Goal: Entertainment & Leisure: Consume media (video, audio)

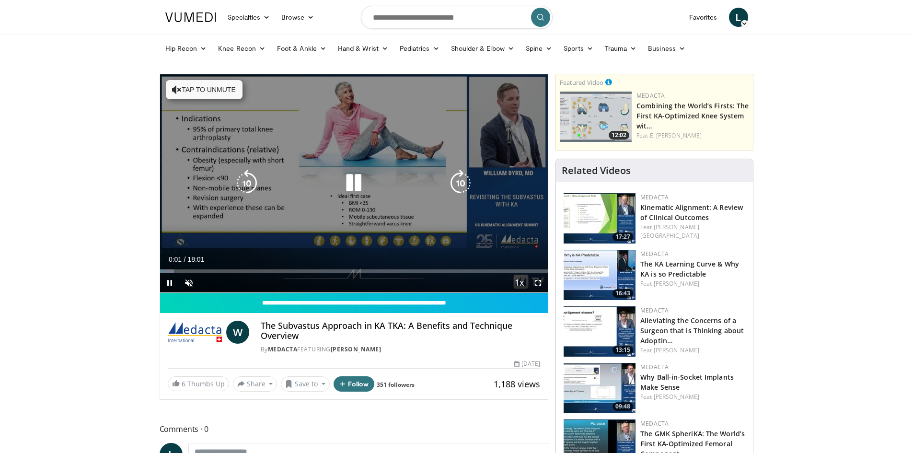
click at [351, 173] on icon "Video Player" at bounding box center [353, 183] width 27 height 27
click at [359, 186] on icon "Video Player" at bounding box center [353, 183] width 27 height 27
drag, startPoint x: 542, startPoint y: 275, endPoint x: 542, endPoint y: 318, distance: 42.2
click at [542, 275] on span "Video Player" at bounding box center [537, 282] width 19 height 19
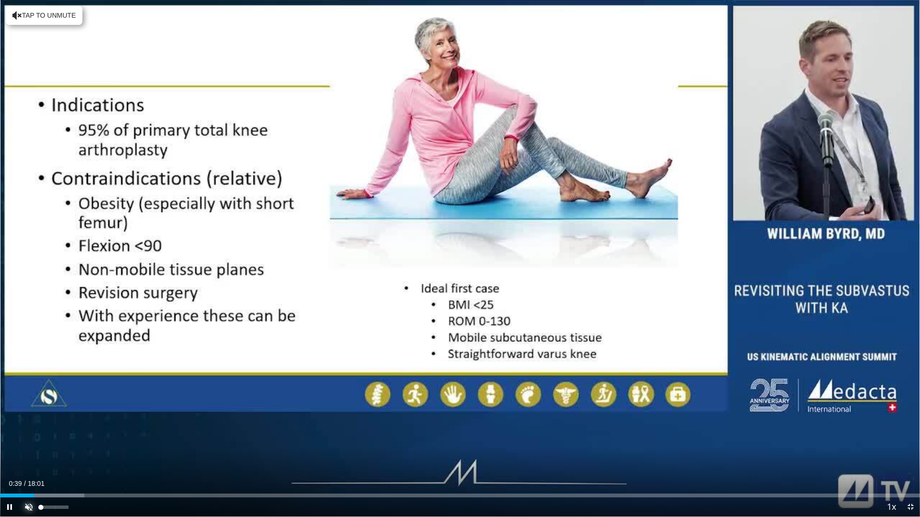
click at [24, 452] on span "Video Player" at bounding box center [28, 507] width 19 height 19
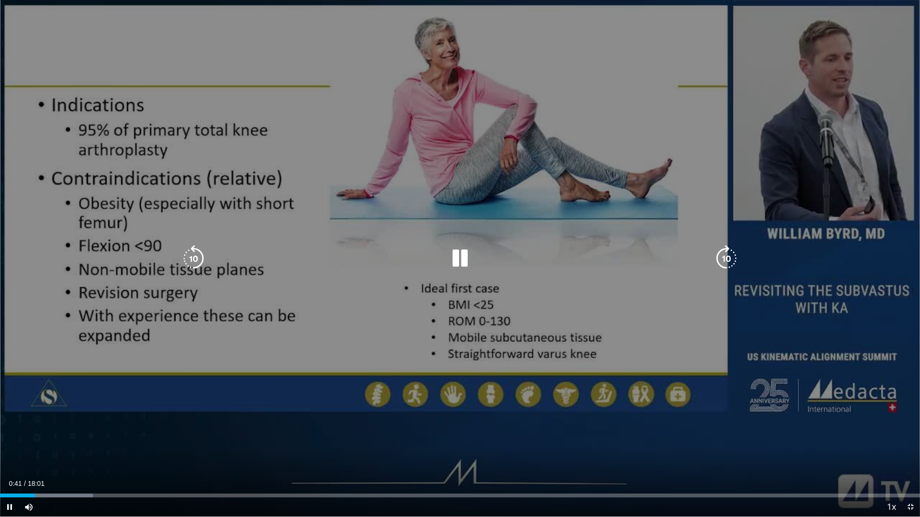
click at [194, 240] on div "10 seconds Tap to unmute" at bounding box center [460, 258] width 920 height 517
click at [192, 262] on icon "Video Player" at bounding box center [193, 258] width 27 height 27
click at [466, 260] on icon "Video Player" at bounding box center [459, 258] width 27 height 27
click at [195, 259] on icon "Video Player" at bounding box center [193, 258] width 27 height 27
click at [460, 253] on icon "Video Player" at bounding box center [459, 258] width 27 height 27
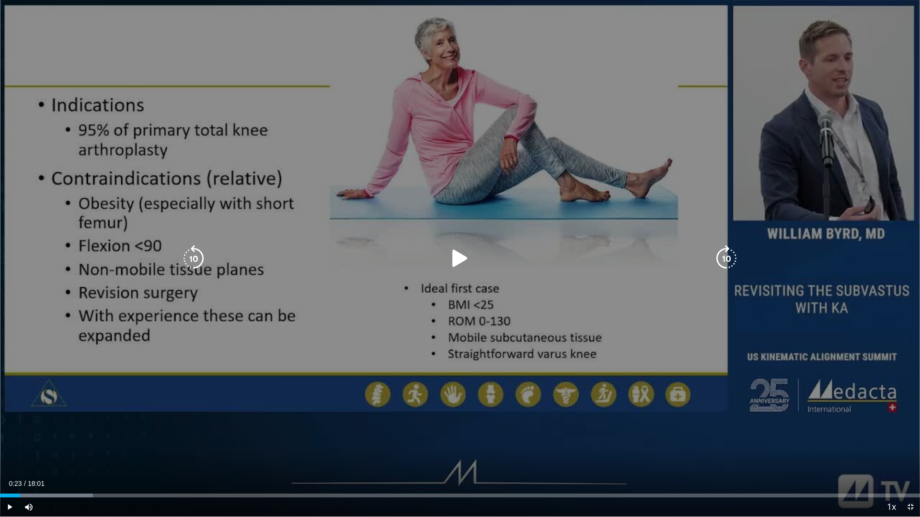
click at [466, 254] on icon "Video Player" at bounding box center [459, 258] width 27 height 27
click at [465, 252] on icon "Video Player" at bounding box center [459, 258] width 27 height 27
click at [469, 251] on icon "Video Player" at bounding box center [459, 258] width 27 height 27
click at [454, 253] on icon "Video Player" at bounding box center [459, 258] width 27 height 27
click at [446, 245] on div "10 seconds Tap to unmute" at bounding box center [460, 258] width 920 height 517
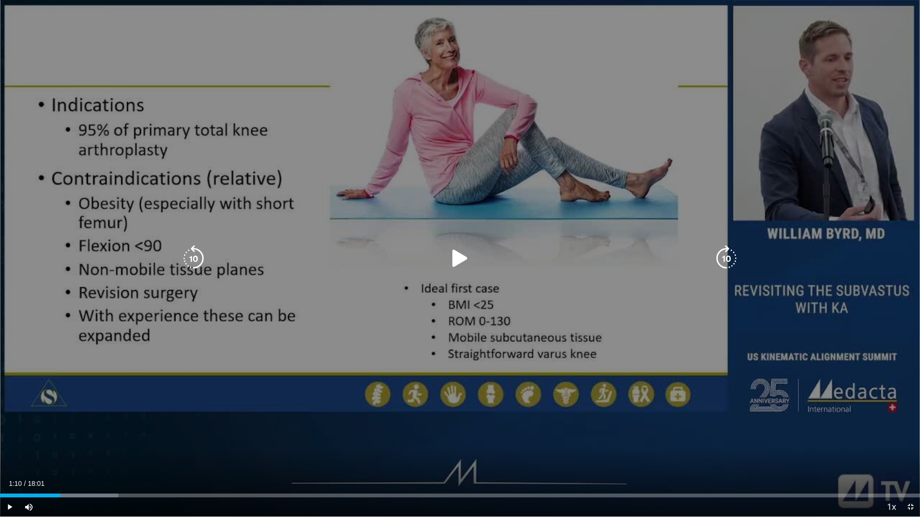
click at [455, 255] on icon "Video Player" at bounding box center [459, 258] width 27 height 27
drag, startPoint x: 193, startPoint y: 258, endPoint x: 223, endPoint y: 262, distance: 30.5
click at [194, 260] on icon "Video Player" at bounding box center [193, 258] width 27 height 27
click at [460, 261] on icon "Video Player" at bounding box center [459, 258] width 27 height 27
click at [474, 253] on div "Video Player" at bounding box center [460, 258] width 552 height 19
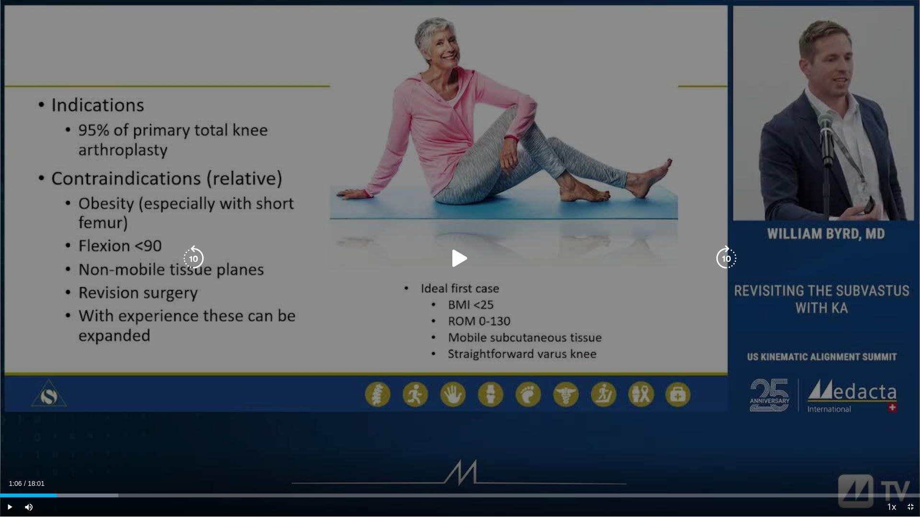
click at [458, 263] on icon "Video Player" at bounding box center [459, 258] width 27 height 27
click at [460, 251] on icon "Video Player" at bounding box center [459, 258] width 27 height 27
click at [462, 257] on icon "Video Player" at bounding box center [459, 258] width 27 height 27
click at [459, 261] on icon "Video Player" at bounding box center [459, 258] width 27 height 27
click at [442, 246] on div "10 seconds Tap to unmute" at bounding box center [460, 258] width 920 height 517
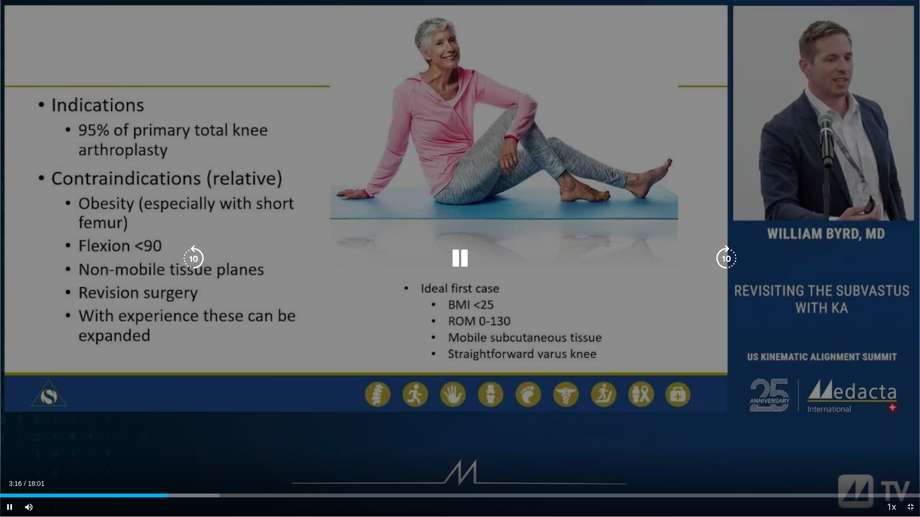
click at [462, 257] on icon "Video Player" at bounding box center [459, 258] width 27 height 27
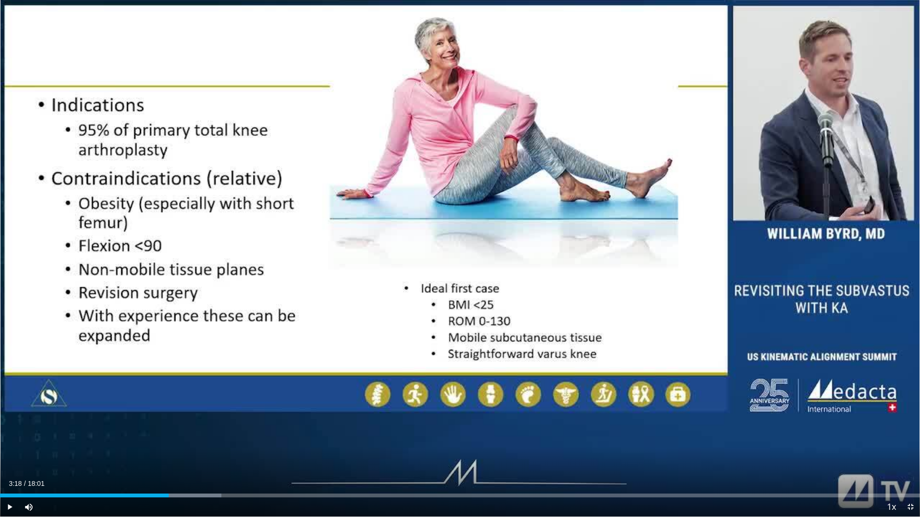
click at [462, 257] on div "10 seconds Tap to unmute" at bounding box center [460, 258] width 920 height 517
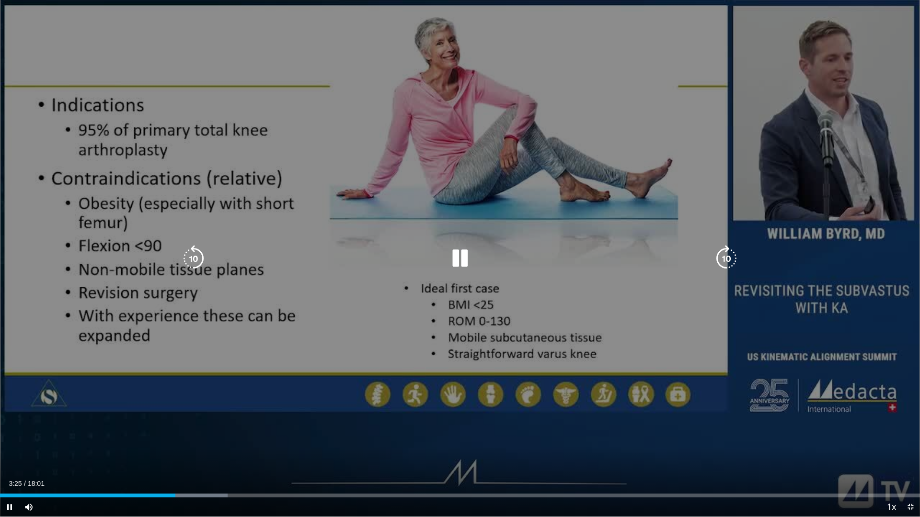
click at [731, 253] on icon "Video Player" at bounding box center [726, 258] width 27 height 27
click at [193, 255] on icon "Video Player" at bounding box center [193, 258] width 27 height 27
click at [731, 255] on icon "Video Player" at bounding box center [726, 258] width 27 height 27
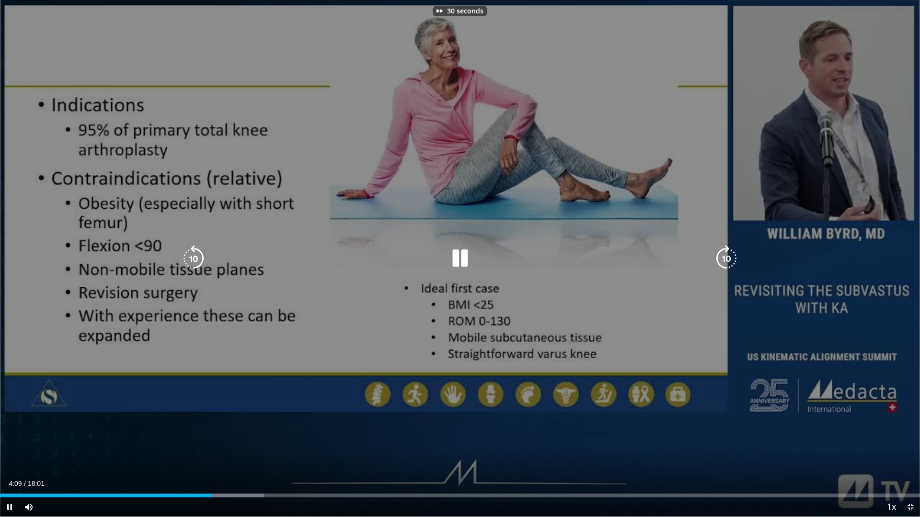
click at [449, 263] on icon "Video Player" at bounding box center [459, 258] width 27 height 27
click at [457, 248] on icon "Video Player" at bounding box center [459, 258] width 27 height 27
click at [717, 258] on icon "Video Player" at bounding box center [726, 258] width 27 height 27
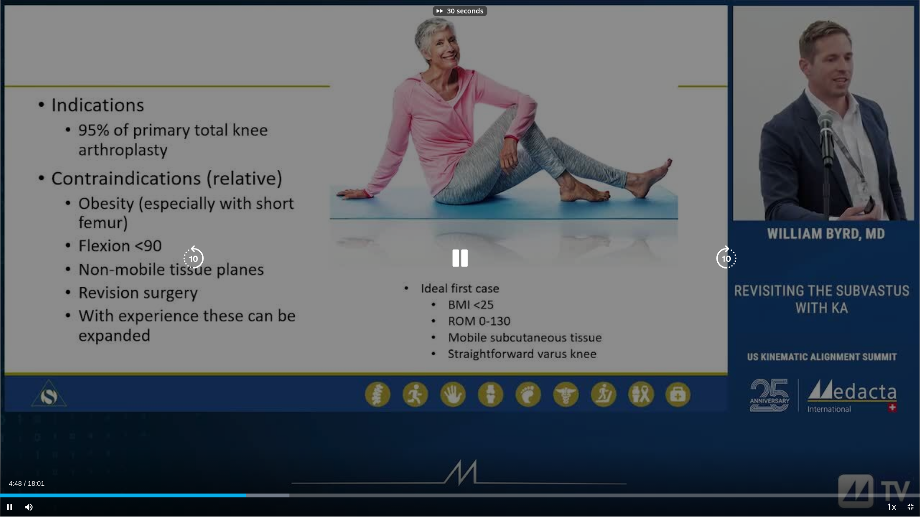
click at [717, 258] on icon "Video Player" at bounding box center [726, 258] width 27 height 27
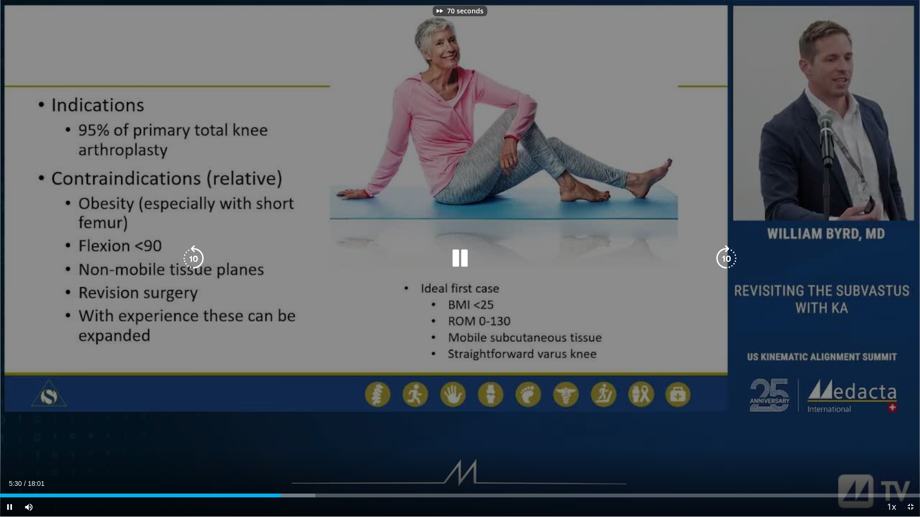
click at [717, 258] on icon "Video Player" at bounding box center [726, 258] width 27 height 27
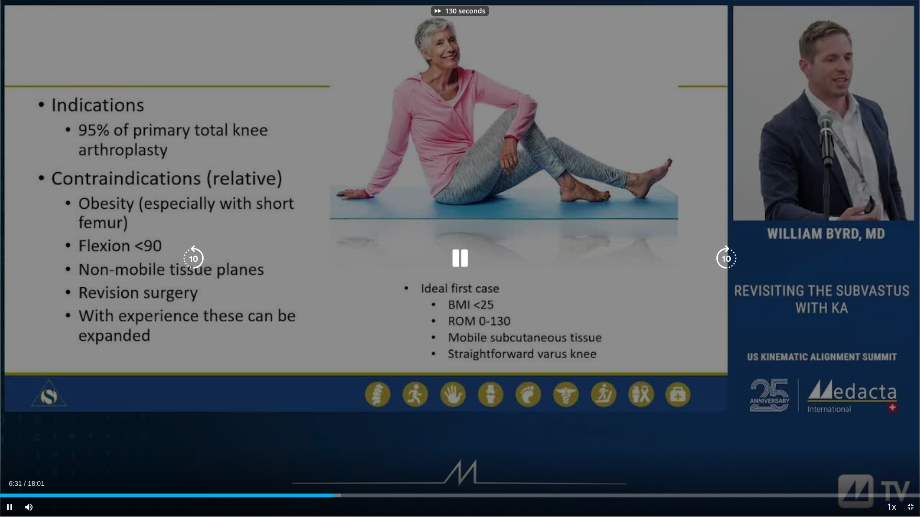
click at [717, 258] on icon "Video Player" at bounding box center [726, 258] width 27 height 27
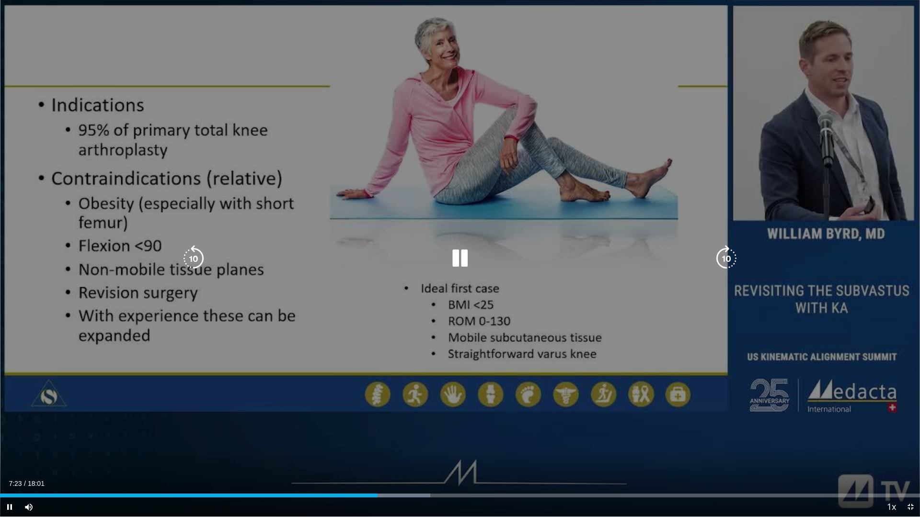
click at [719, 254] on icon "Video Player" at bounding box center [726, 258] width 27 height 27
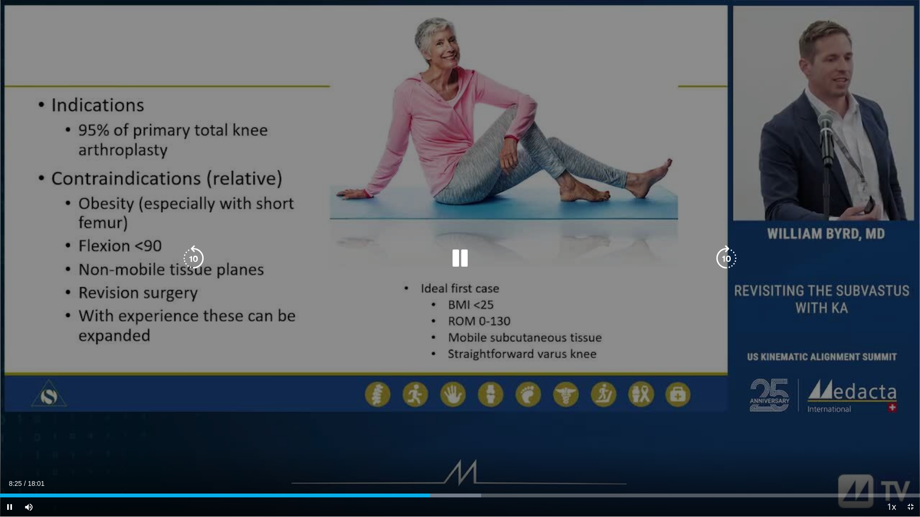
click at [195, 251] on icon "Video Player" at bounding box center [193, 258] width 27 height 27
click at [453, 252] on icon "Video Player" at bounding box center [459, 258] width 27 height 27
click at [185, 259] on icon "Video Player" at bounding box center [193, 258] width 27 height 27
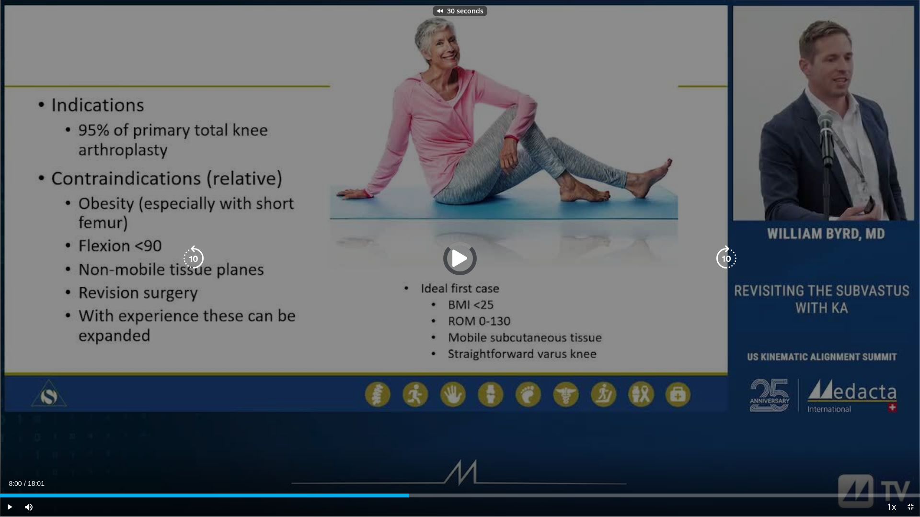
click at [185, 259] on icon "Video Player" at bounding box center [193, 258] width 27 height 27
click at [461, 266] on icon "Video Player" at bounding box center [459, 258] width 27 height 27
click at [726, 258] on icon "Video Player" at bounding box center [726, 258] width 27 height 27
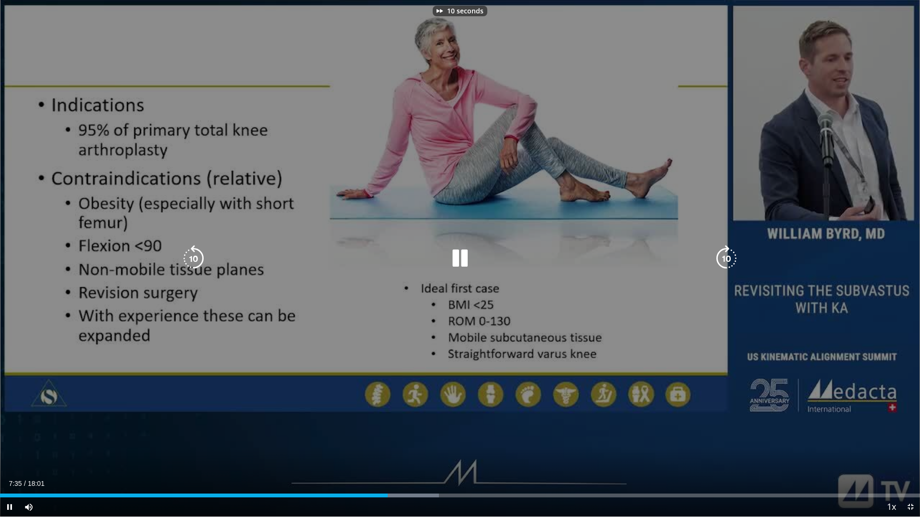
click at [726, 258] on icon "Video Player" at bounding box center [726, 258] width 27 height 27
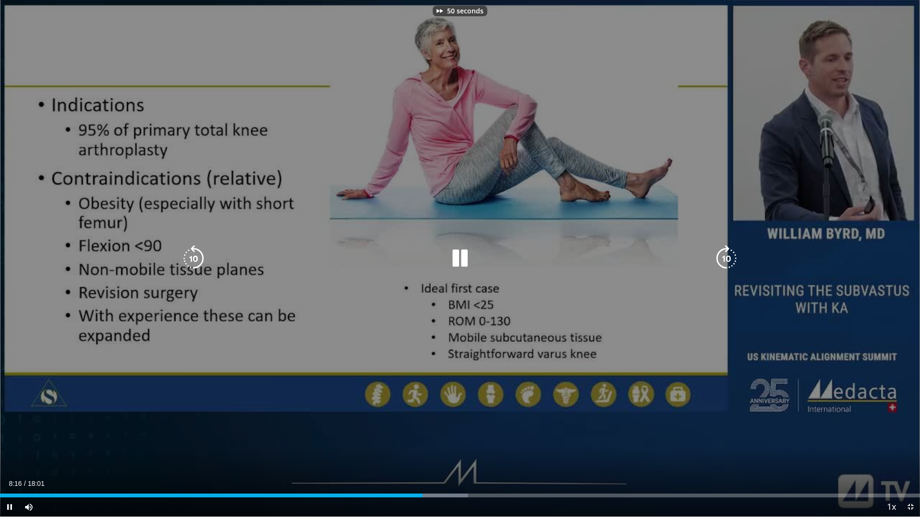
click at [726, 258] on icon "Video Player" at bounding box center [726, 258] width 27 height 27
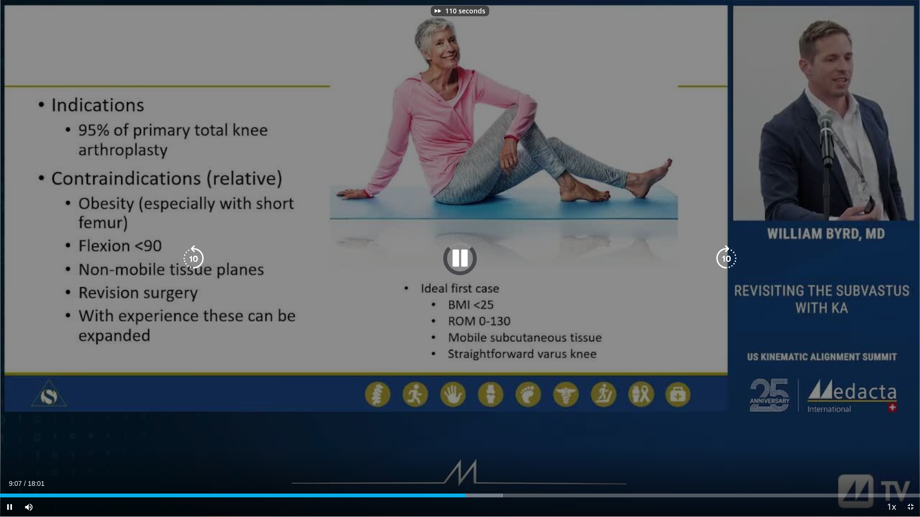
click at [726, 258] on icon "Video Player" at bounding box center [726, 258] width 27 height 27
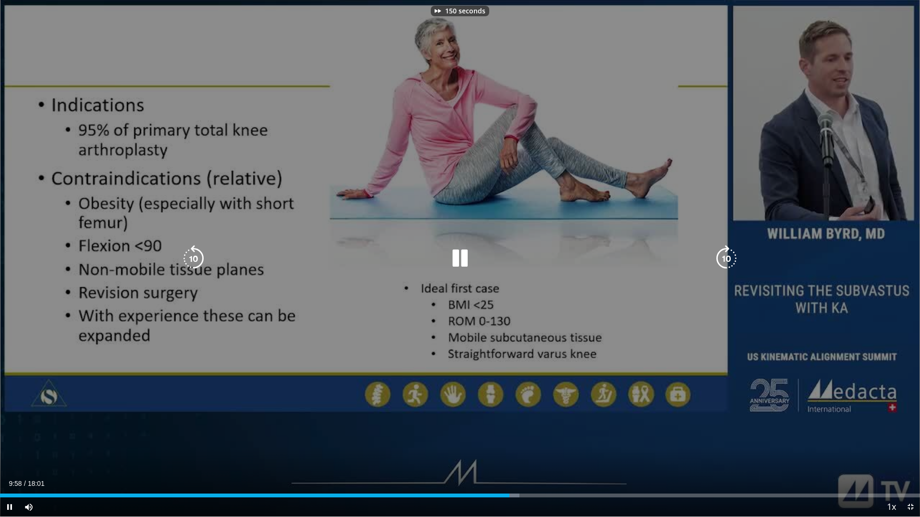
click at [726, 258] on icon "Video Player" at bounding box center [726, 258] width 27 height 27
click at [717, 250] on icon "Video Player" at bounding box center [726, 258] width 27 height 27
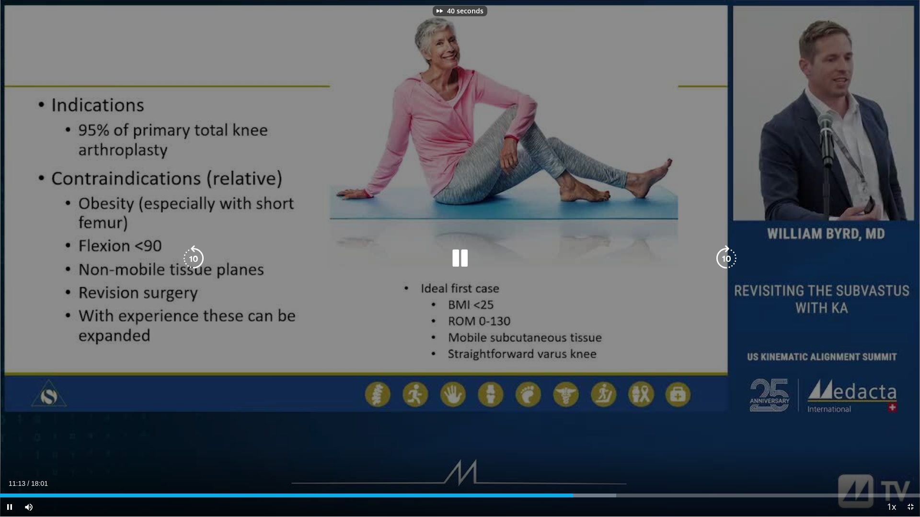
click at [717, 250] on icon "Video Player" at bounding box center [726, 258] width 27 height 27
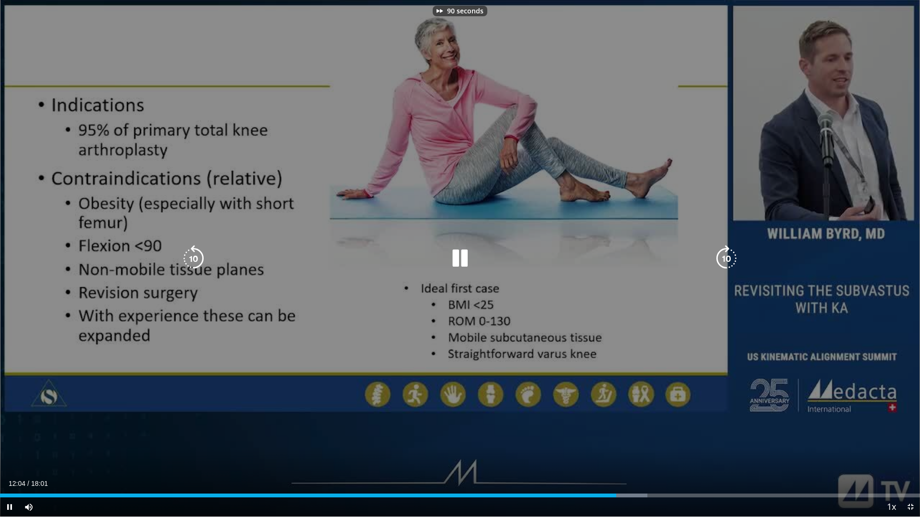
click at [717, 250] on icon "Video Player" at bounding box center [726, 258] width 27 height 27
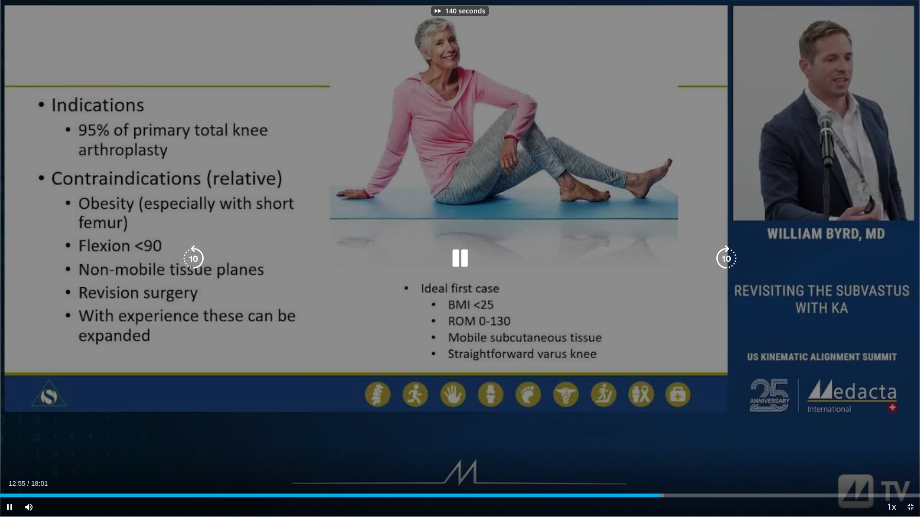
click at [717, 250] on icon "Video Player" at bounding box center [726, 258] width 27 height 27
click at [730, 257] on icon "Video Player" at bounding box center [726, 258] width 27 height 27
click at [724, 257] on icon "Video Player" at bounding box center [726, 258] width 27 height 27
click at [727, 265] on icon "Video Player" at bounding box center [726, 258] width 27 height 27
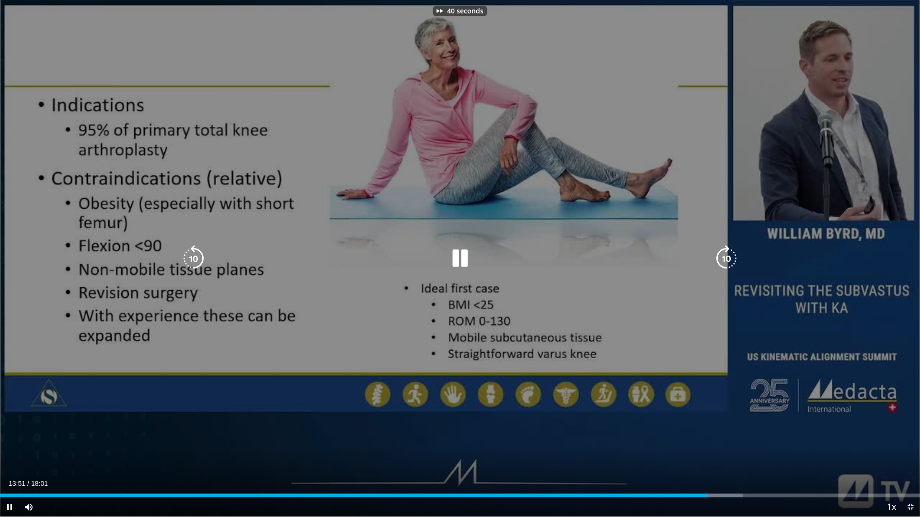
click at [727, 265] on icon "Video Player" at bounding box center [726, 258] width 27 height 27
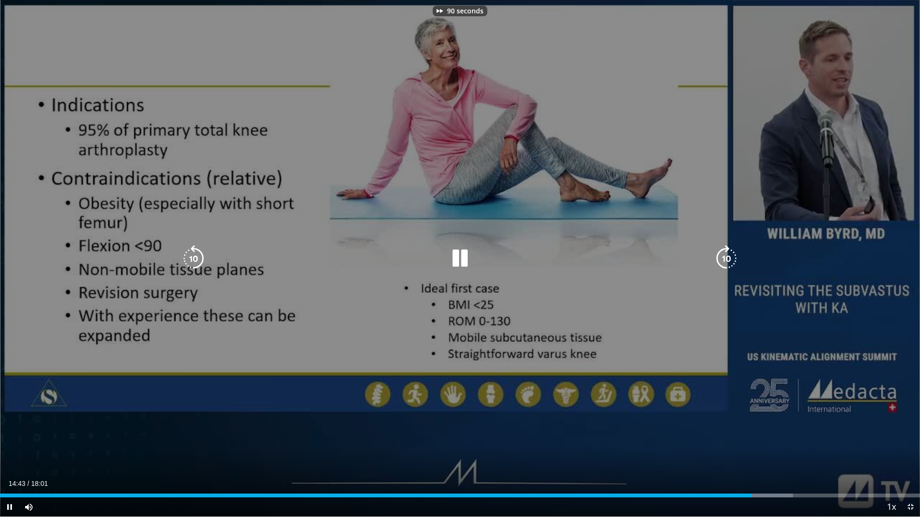
click at [727, 265] on icon "Video Player" at bounding box center [726, 258] width 27 height 27
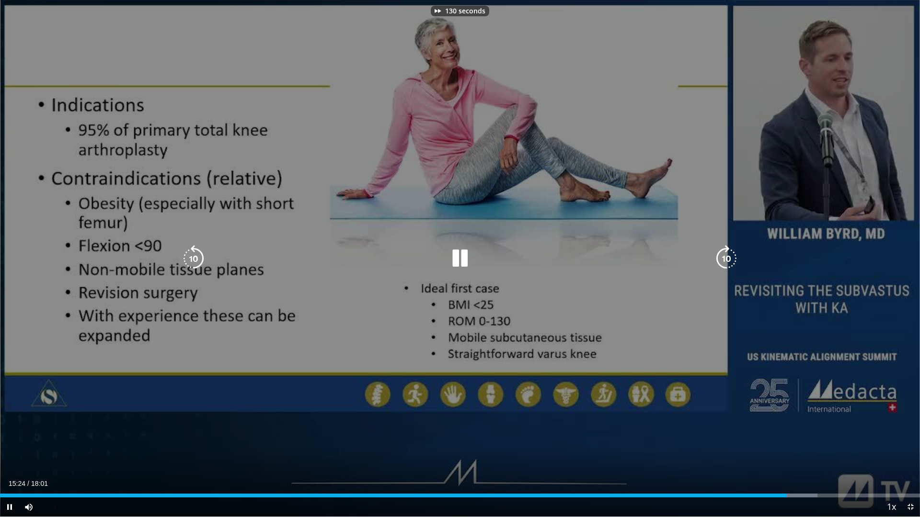
click at [727, 265] on icon "Video Player" at bounding box center [726, 258] width 27 height 27
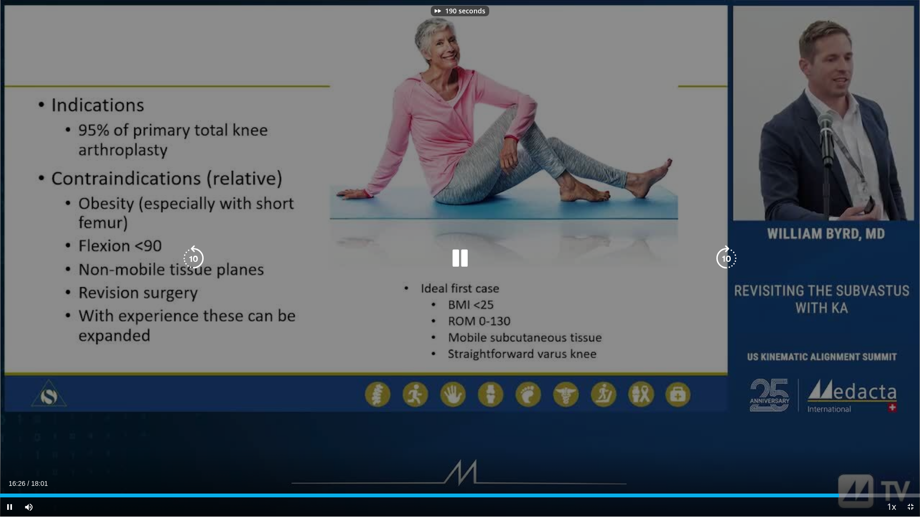
click at [727, 265] on icon "Video Player" at bounding box center [726, 258] width 27 height 27
click at [736, 258] on icon "Video Player" at bounding box center [726, 258] width 27 height 27
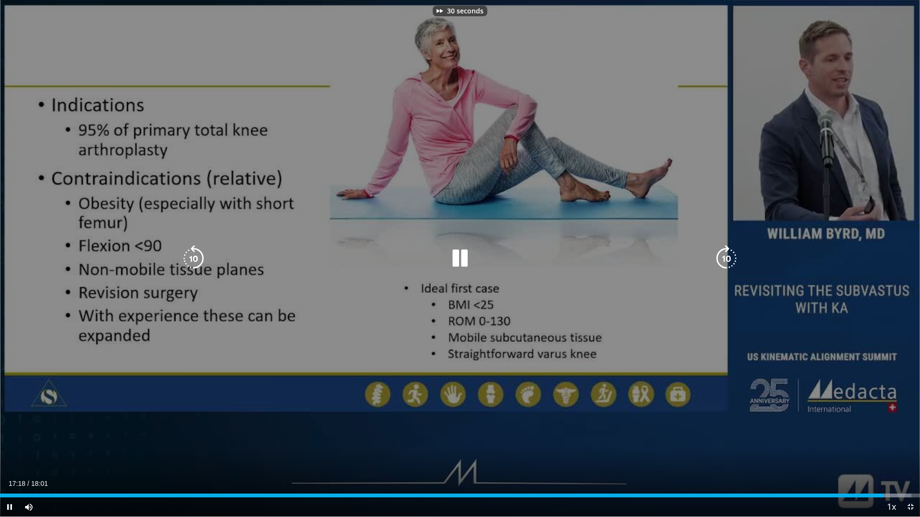
click at [736, 258] on icon "Video Player" at bounding box center [726, 258] width 27 height 27
click at [187, 252] on icon "Video Player" at bounding box center [193, 258] width 27 height 27
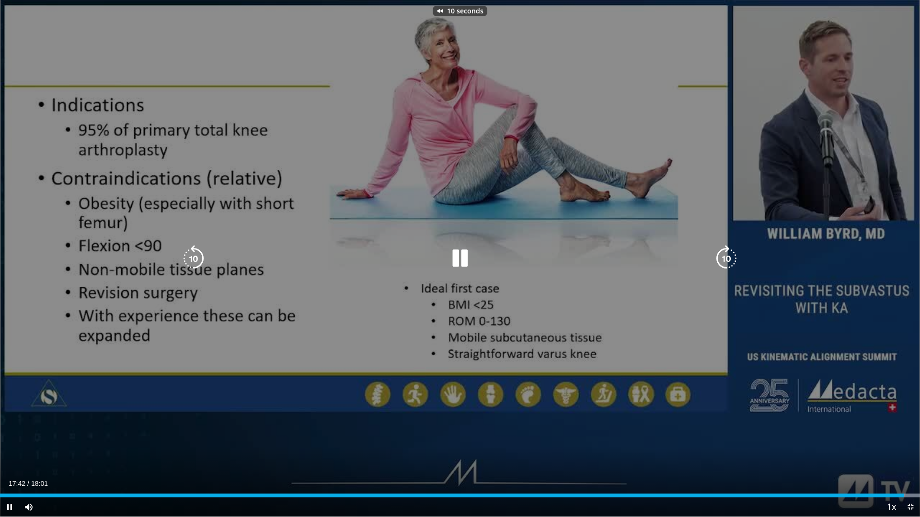
click at [187, 252] on icon "Video Player" at bounding box center [193, 258] width 27 height 27
click at [455, 258] on icon "Video Player" at bounding box center [459, 258] width 27 height 27
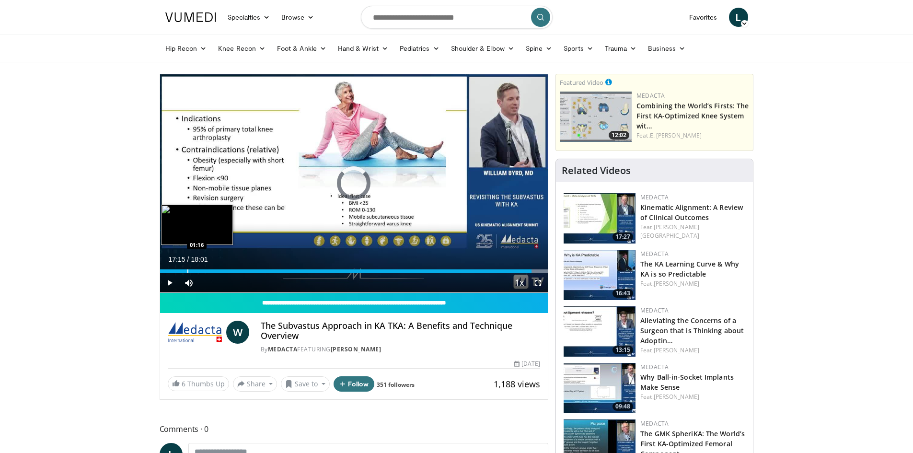
click at [187, 266] on div "Loaded : 100.00% 17:15 01:16" at bounding box center [354, 268] width 388 height 9
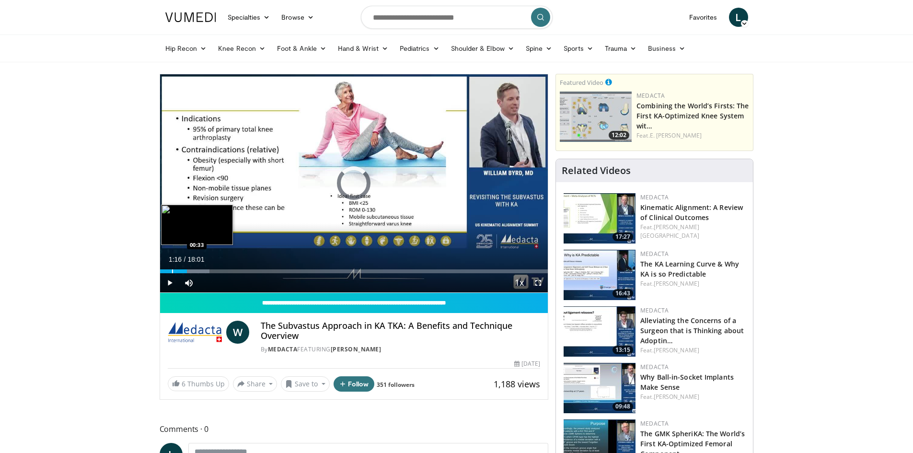
click at [172, 269] on div "Progress Bar" at bounding box center [172, 271] width 1 height 4
click at [167, 269] on div "Progress Bar" at bounding box center [167, 271] width 1 height 4
click at [163, 272] on div "Progress Bar" at bounding box center [163, 271] width 1 height 4
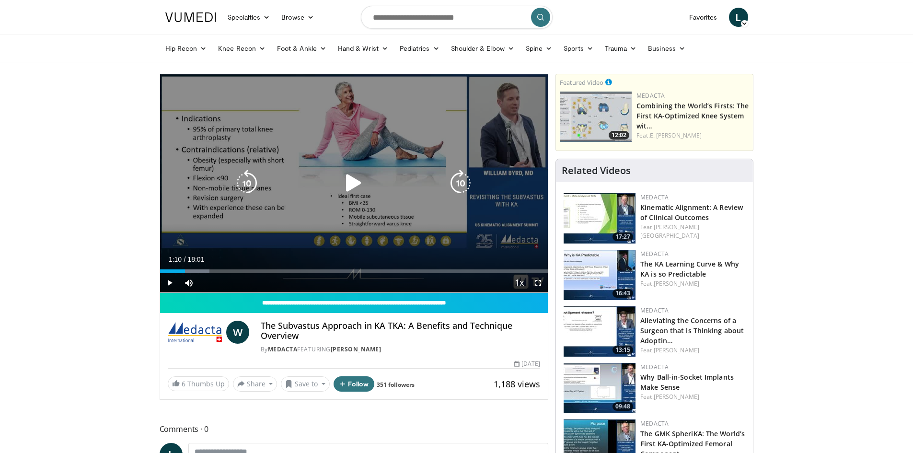
click at [463, 170] on icon "Video Player" at bounding box center [460, 183] width 27 height 27
click at [463, 180] on icon "Video Player" at bounding box center [460, 183] width 27 height 27
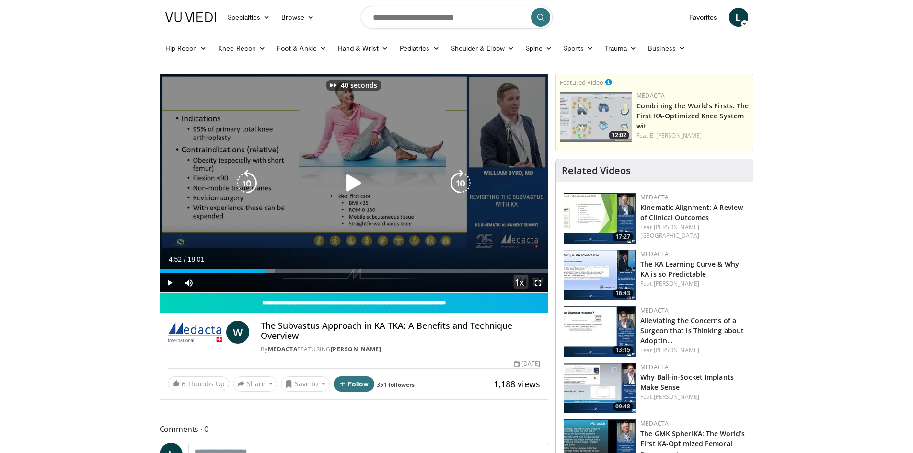
click at [463, 180] on icon "Video Player" at bounding box center [460, 183] width 27 height 27
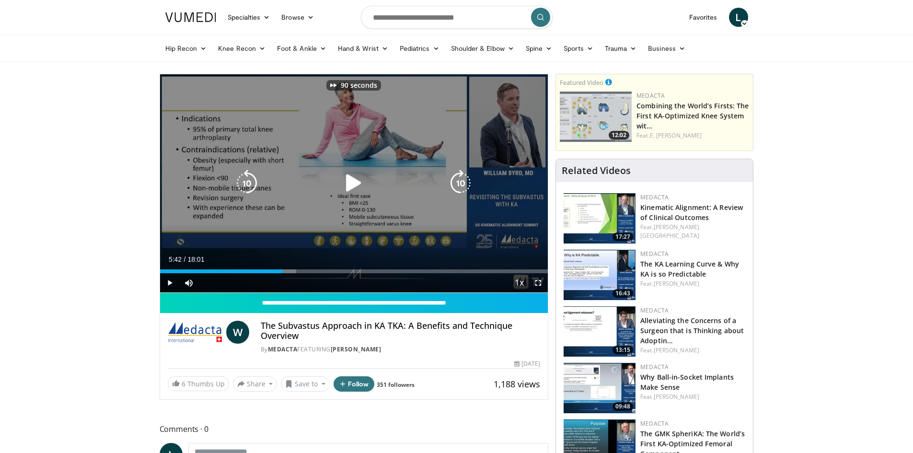
click at [463, 180] on icon "Video Player" at bounding box center [460, 183] width 27 height 27
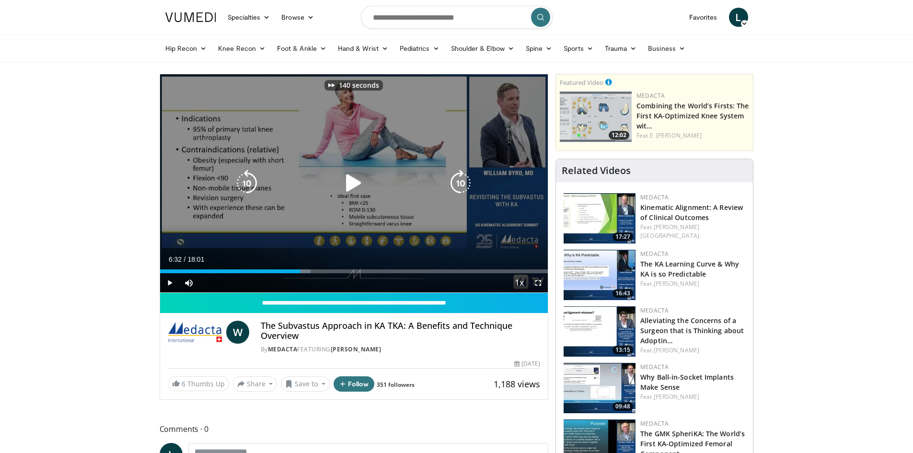
click at [463, 180] on icon "Video Player" at bounding box center [460, 183] width 27 height 27
click at [465, 184] on icon "Video Player" at bounding box center [460, 183] width 27 height 27
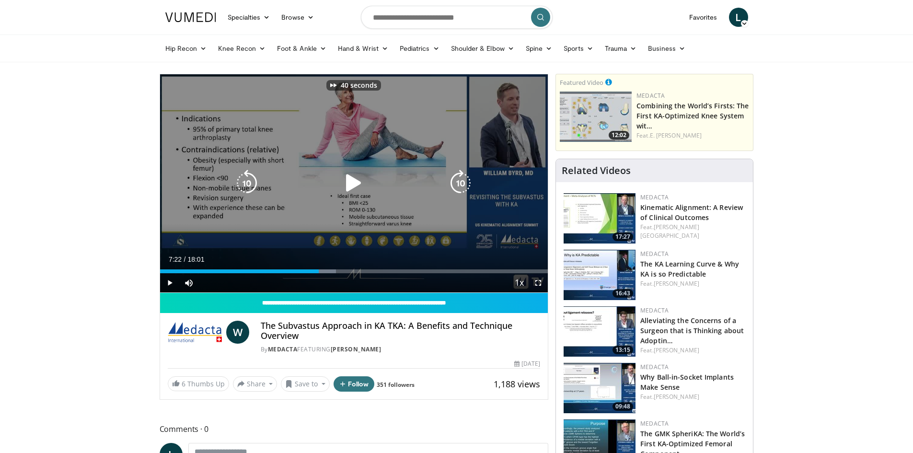
click at [465, 184] on icon "Video Player" at bounding box center [460, 183] width 27 height 27
click at [450, 180] on icon "Video Player" at bounding box center [460, 183] width 27 height 27
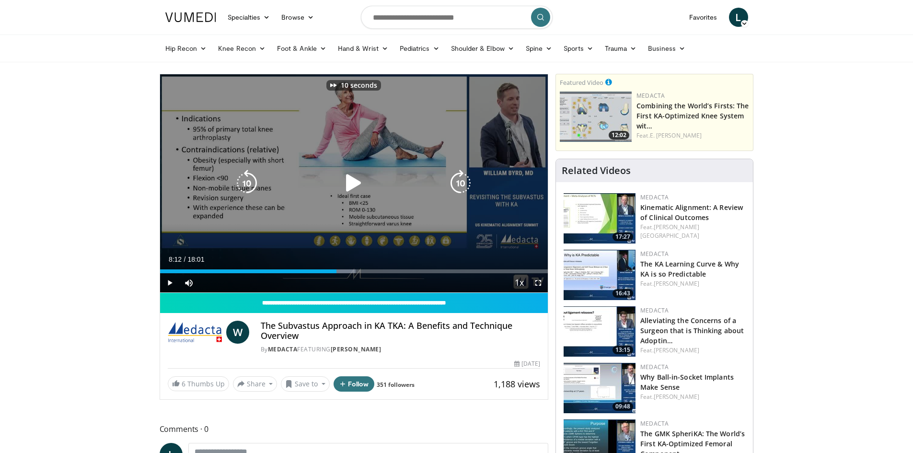
click at [450, 180] on icon "Video Player" at bounding box center [460, 183] width 27 height 27
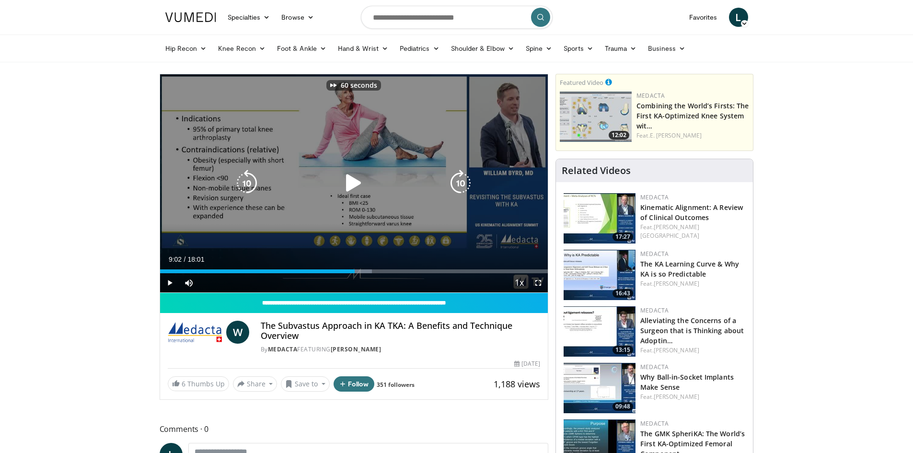
click at [450, 180] on icon "Video Player" at bounding box center [460, 183] width 27 height 27
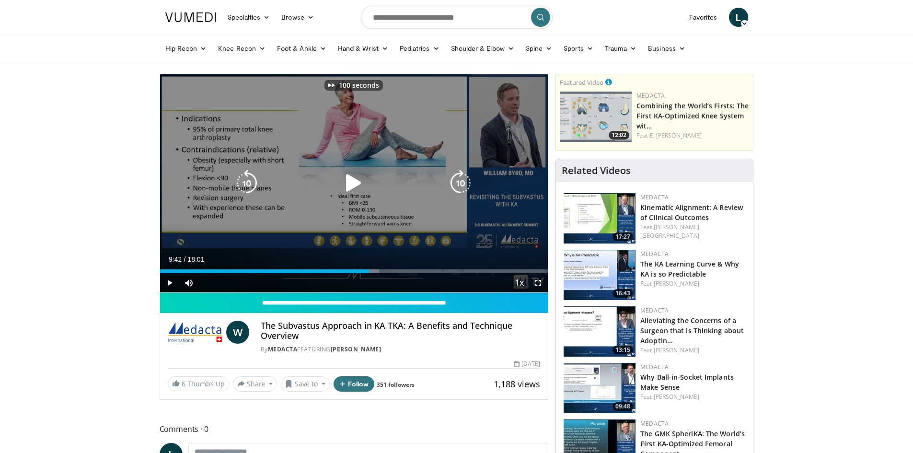
click at [450, 180] on icon "Video Player" at bounding box center [460, 183] width 27 height 27
click at [259, 171] on icon "Video Player" at bounding box center [246, 183] width 27 height 27
click at [244, 176] on icon "Video Player" at bounding box center [246, 183] width 27 height 27
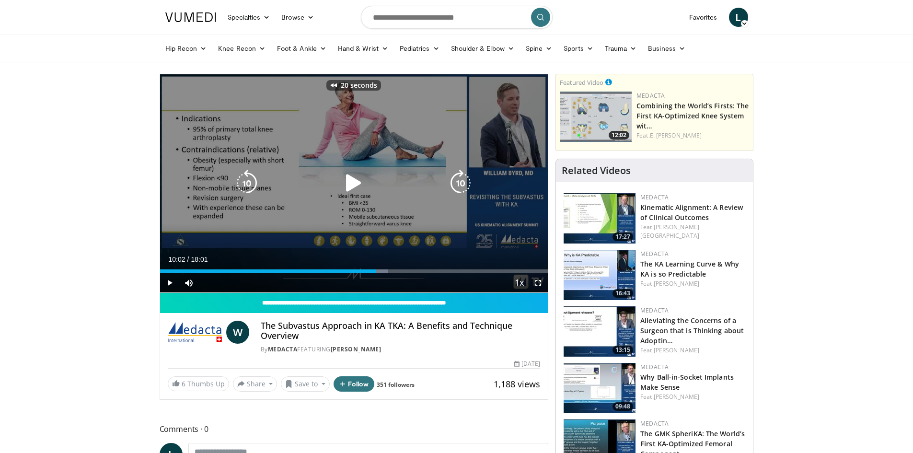
click at [244, 176] on icon "Video Player" at bounding box center [246, 183] width 27 height 27
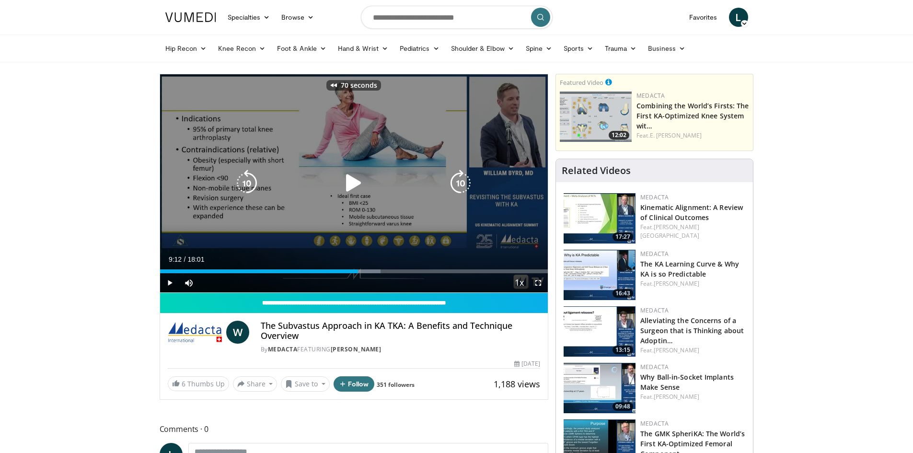
click at [244, 176] on icon "Video Player" at bounding box center [246, 183] width 27 height 27
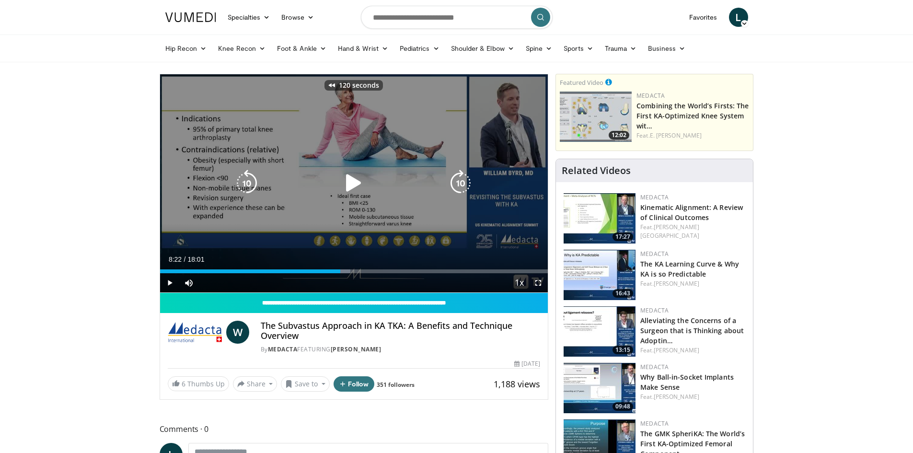
click at [244, 176] on icon "Video Player" at bounding box center [246, 183] width 27 height 27
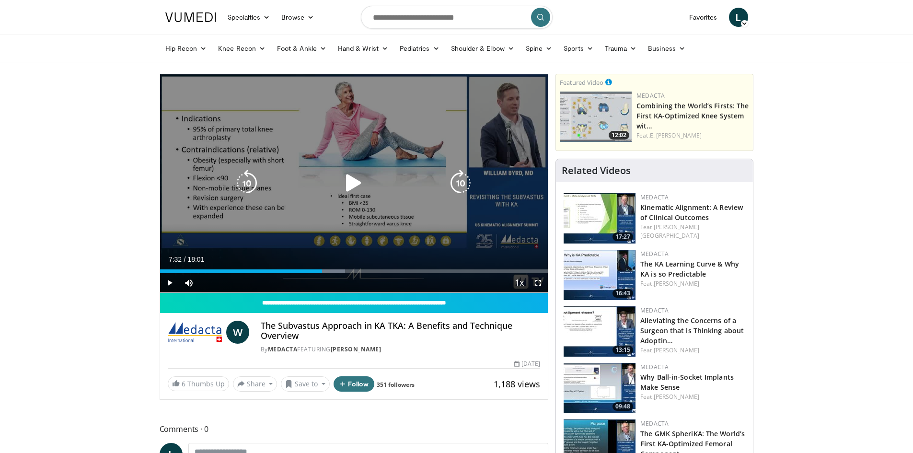
click at [247, 178] on icon "Video Player" at bounding box center [246, 183] width 27 height 27
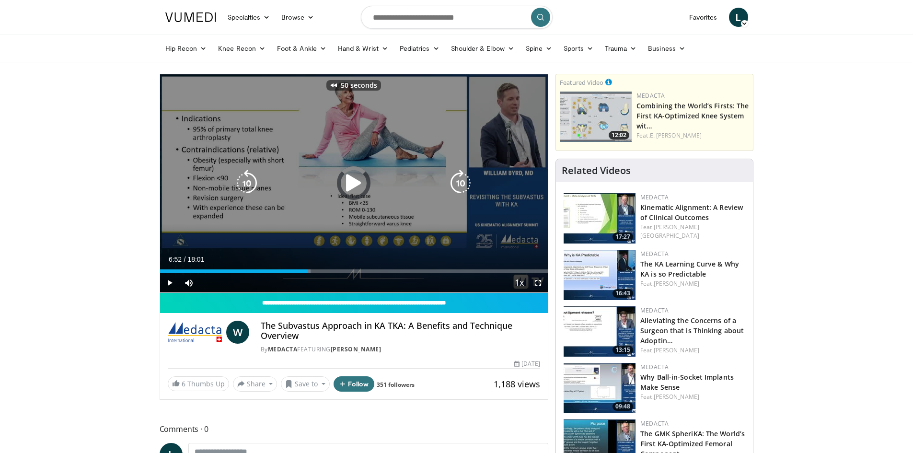
click at [247, 178] on icon "Video Player" at bounding box center [246, 183] width 27 height 27
click at [465, 185] on icon "Video Player" at bounding box center [460, 183] width 27 height 27
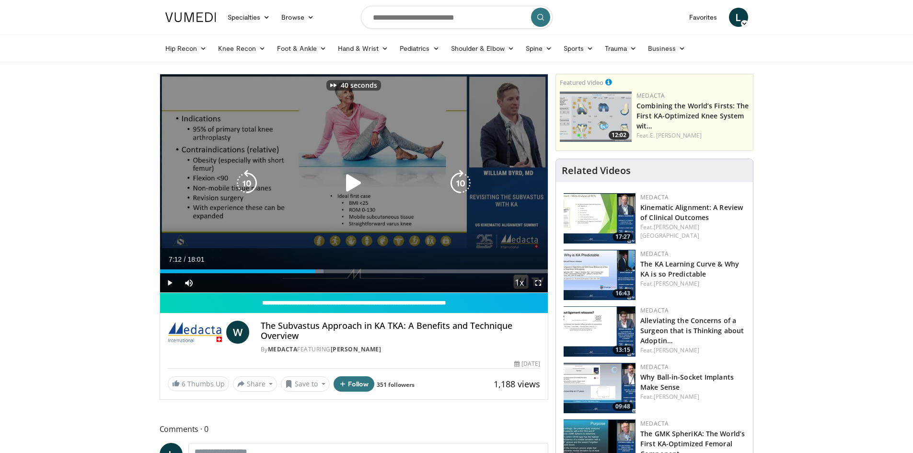
click at [465, 185] on icon "Video Player" at bounding box center [460, 183] width 27 height 27
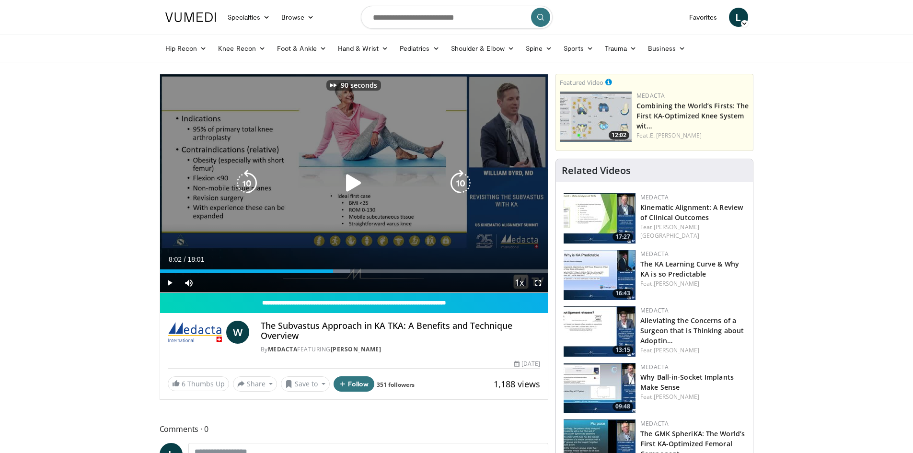
click at [465, 185] on icon "Video Player" at bounding box center [460, 183] width 27 height 27
click at [470, 181] on icon "Video Player" at bounding box center [460, 183] width 27 height 27
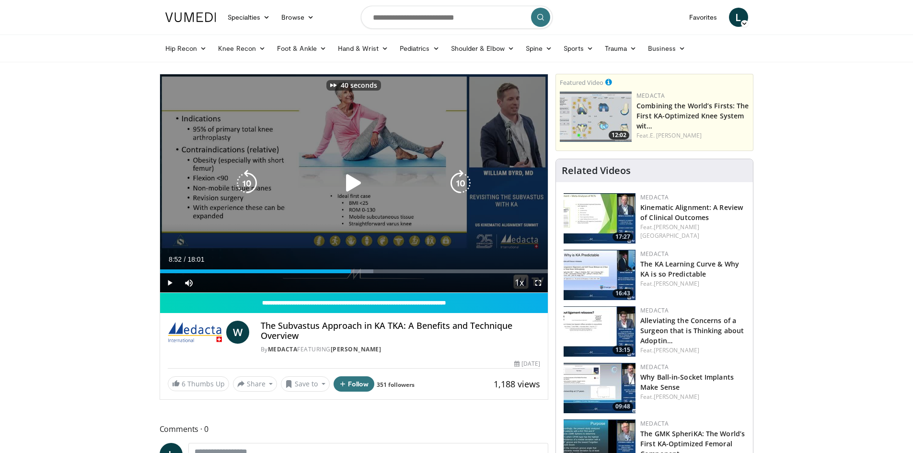
click at [470, 181] on icon "Video Player" at bounding box center [460, 183] width 27 height 27
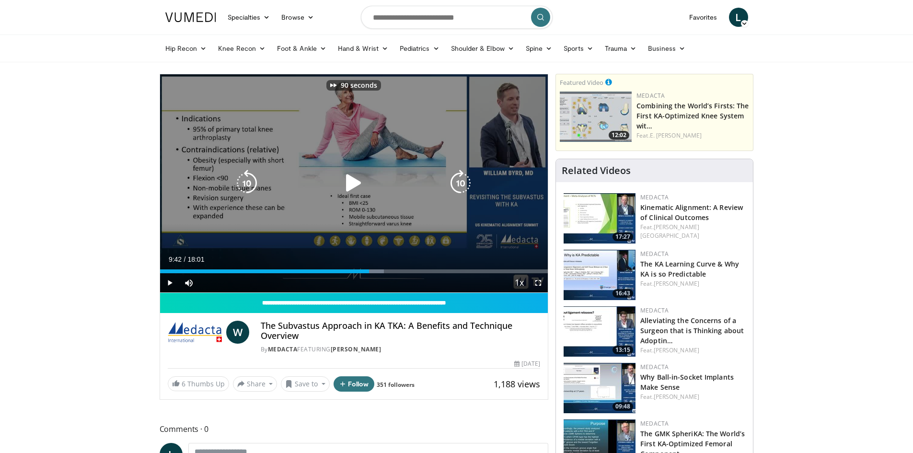
click at [470, 181] on icon "Video Player" at bounding box center [460, 183] width 27 height 27
click at [244, 179] on icon "Video Player" at bounding box center [246, 183] width 27 height 27
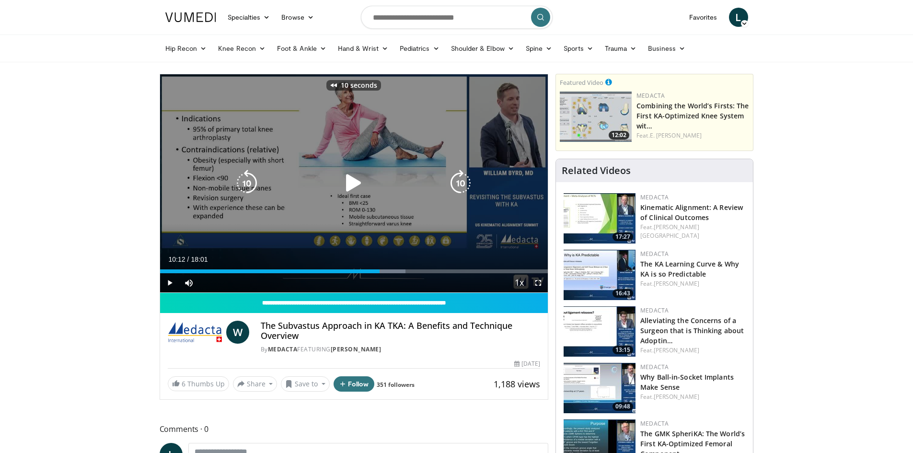
click at [244, 179] on icon "Video Player" at bounding box center [246, 183] width 27 height 27
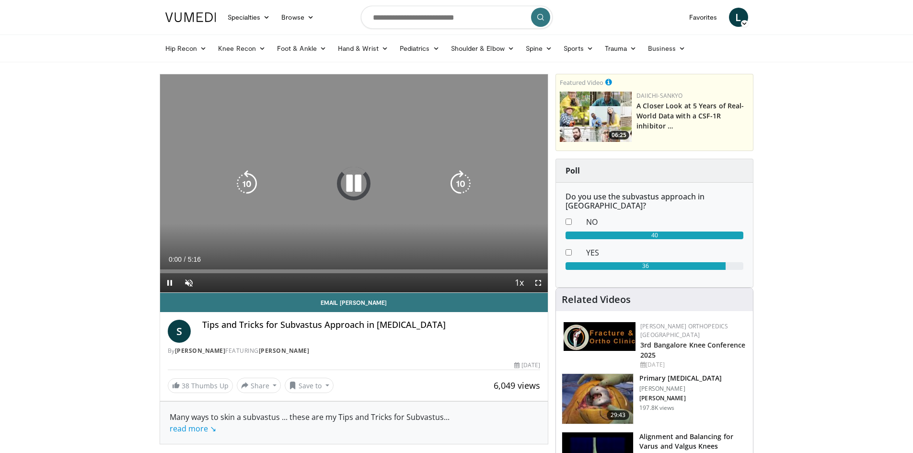
click at [453, 180] on icon "Video Player" at bounding box center [460, 183] width 27 height 27
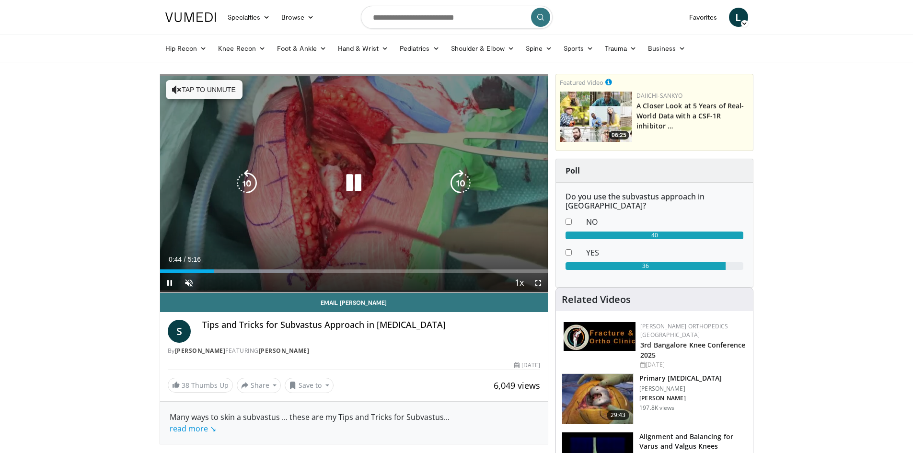
click at [352, 179] on icon "Video Player" at bounding box center [353, 183] width 27 height 27
click at [351, 182] on icon "Video Player" at bounding box center [353, 183] width 27 height 27
click at [357, 177] on icon "Video Player" at bounding box center [353, 183] width 27 height 27
